Goal: Task Accomplishment & Management: Manage account settings

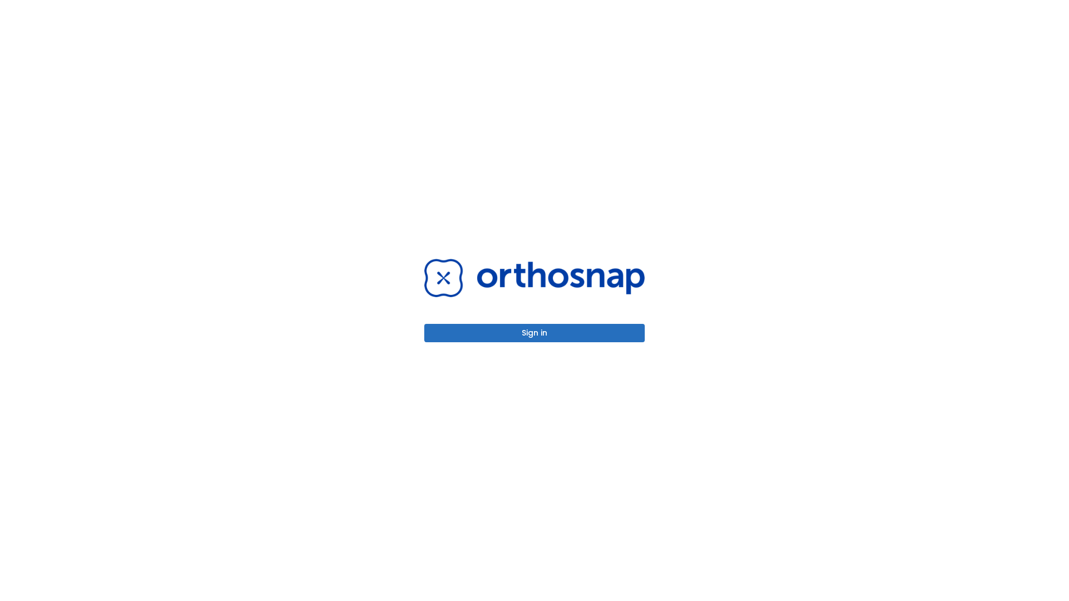
click at [534, 333] on button "Sign in" at bounding box center [534, 333] width 220 height 18
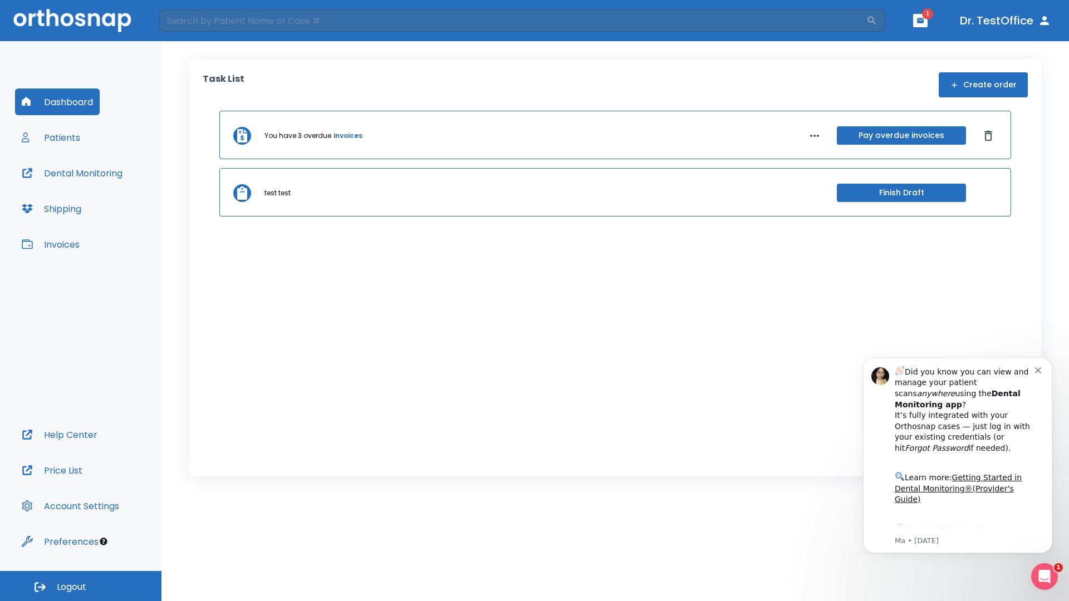
click at [81, 586] on span "Logout" at bounding box center [72, 587] width 30 height 12
